Goal: Task Accomplishment & Management: Manage account settings

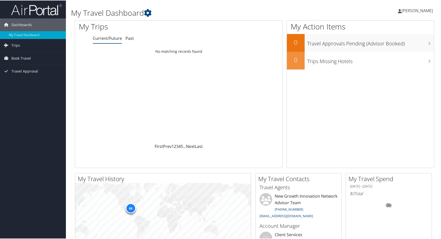
click at [110, 38] on link "Current/Future" at bounding box center [107, 38] width 29 height 6
click at [19, 22] on span "Dashboards" at bounding box center [21, 24] width 21 height 13
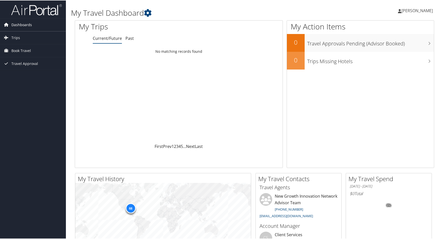
click at [19, 22] on span "Dashboards" at bounding box center [21, 24] width 21 height 13
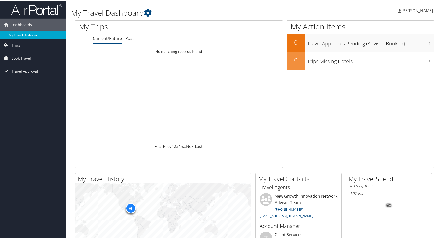
click at [18, 31] on link "My Travel Dashboard" at bounding box center [33, 35] width 66 height 8
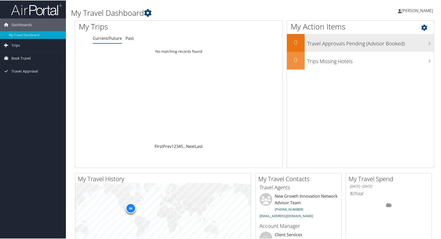
click at [350, 40] on h3 "Travel Approvals Pending (Advisor Booked)" at bounding box center [370, 42] width 127 height 10
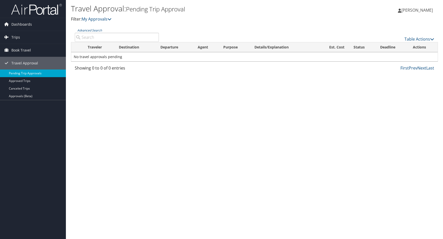
click at [27, 72] on link "Pending Trip Approvals" at bounding box center [33, 73] width 66 height 8
click at [25, 78] on link "Approved Trips" at bounding box center [33, 81] width 66 height 8
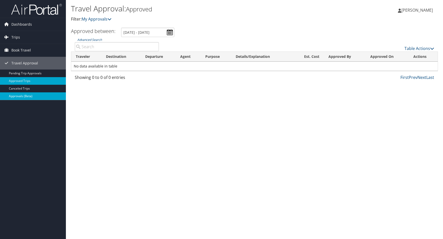
click at [29, 94] on link "Approvals (Beta)" at bounding box center [33, 96] width 66 height 8
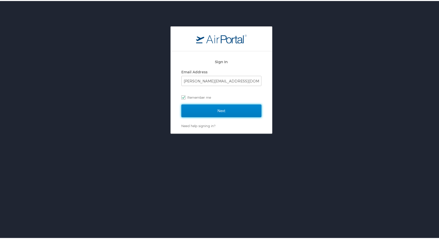
click at [233, 112] on input "Next" at bounding box center [221, 109] width 80 height 13
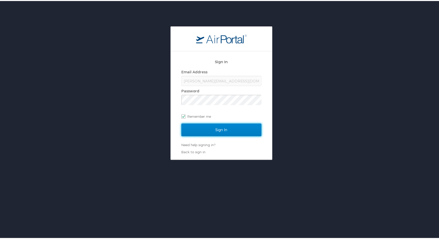
click at [226, 129] on input "Sign In" at bounding box center [221, 128] width 80 height 13
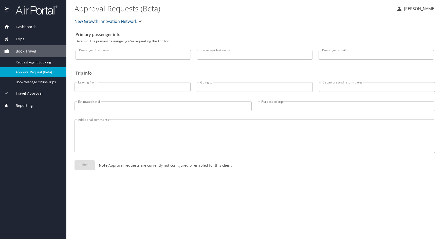
click at [396, 11] on icon "button" at bounding box center [399, 9] width 6 height 6
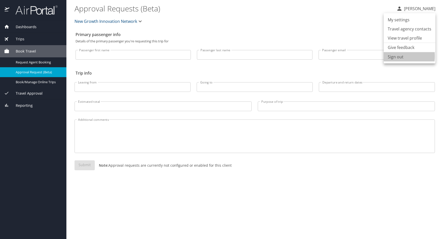
click at [394, 56] on li "Sign out" at bounding box center [410, 56] width 52 height 9
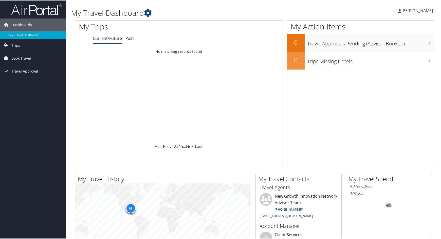
click at [114, 37] on link "Current/Future" at bounding box center [107, 38] width 29 height 6
click at [102, 40] on link "Current/Future" at bounding box center [107, 38] width 29 height 6
click at [15, 44] on span "Trips" at bounding box center [15, 45] width 9 height 13
click at [19, 61] on link "Past Trips" at bounding box center [33, 63] width 66 height 8
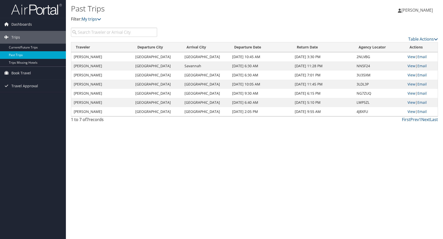
click at [16, 52] on link "Past Trips" at bounding box center [33, 55] width 66 height 8
click at [25, 86] on span "Travel Approval" at bounding box center [24, 86] width 27 height 13
click at [23, 101] on link "Approved Trips" at bounding box center [33, 104] width 66 height 8
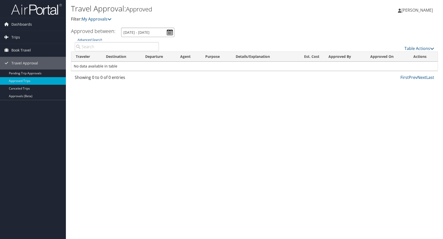
click at [171, 32] on input "9/1/2025 - 10/1/2025" at bounding box center [147, 32] width 53 height 9
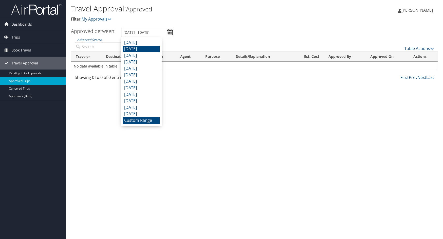
click at [144, 48] on li "August 2025" at bounding box center [141, 49] width 37 height 7
type input "8/1/2025 - 8/31/2025"
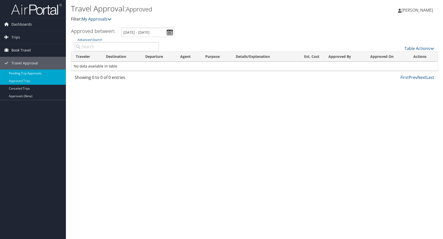
click at [25, 73] on link "Pending Trip Approvals" at bounding box center [33, 73] width 66 height 8
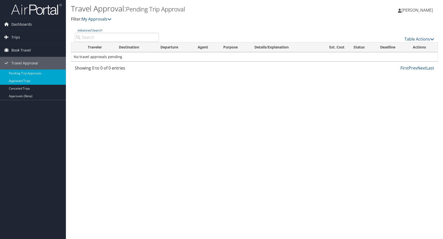
click at [17, 80] on link "Approved Trips" at bounding box center [33, 81] width 66 height 8
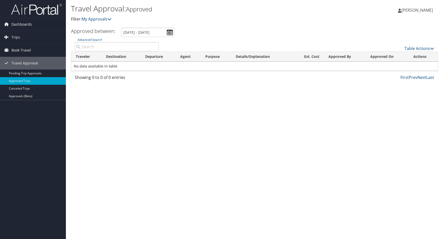
click at [398, 12] on icon at bounding box center [400, 11] width 4 height 4
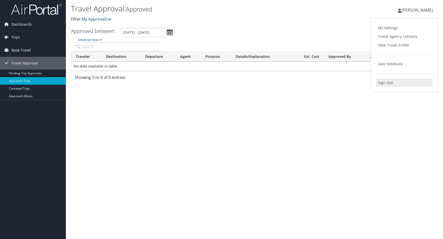
click at [386, 80] on link "Sign Out" at bounding box center [404, 82] width 57 height 9
